Goal: Information Seeking & Learning: Stay updated

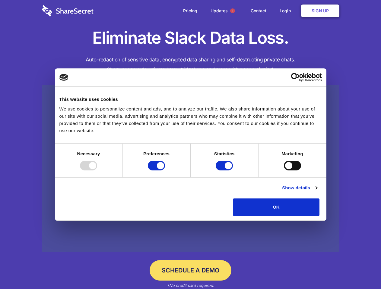
click at [97, 171] on div at bounding box center [88, 166] width 17 height 10
click at [165, 171] on input "Preferences" at bounding box center [156, 166] width 17 height 10
checkbox input "false"
click at [225, 171] on input "Statistics" at bounding box center [224, 166] width 17 height 10
checkbox input "false"
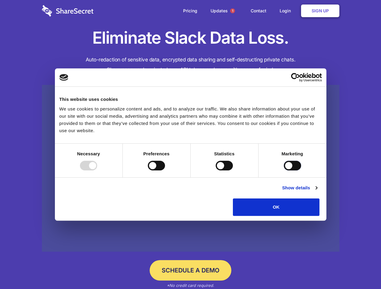
click at [284, 171] on input "Marketing" at bounding box center [292, 166] width 17 height 10
checkbox input "true"
click at [317, 192] on link "Show details" at bounding box center [299, 187] width 35 height 7
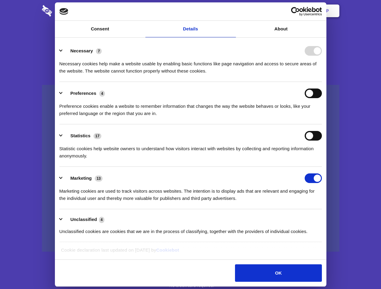
click at [322, 125] on li "Preferences 4 Preference cookies enable a website to remember information that …" at bounding box center [190, 103] width 262 height 43
click at [232, 11] on span "1" at bounding box center [232, 10] width 5 height 5
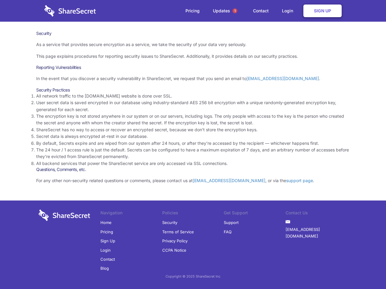
click at [193, 145] on li "By default, Secrets expire and are wiped from our system after 24 hours, or aft…" at bounding box center [193, 143] width 314 height 7
click at [235, 11] on span "1" at bounding box center [234, 10] width 5 height 5
